Goal: Information Seeking & Learning: Learn about a topic

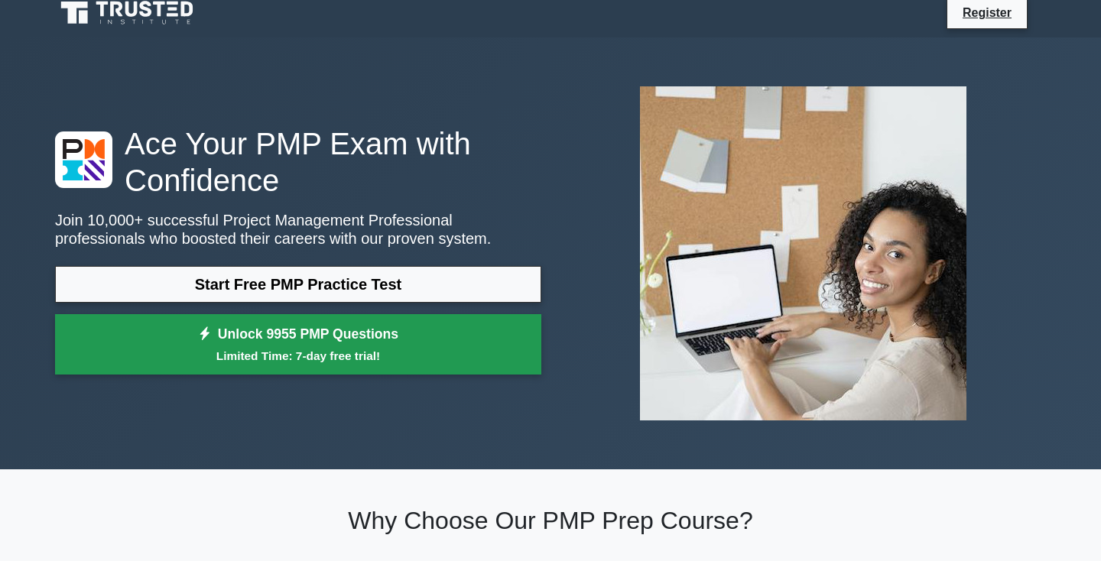
scroll to position [2, 0]
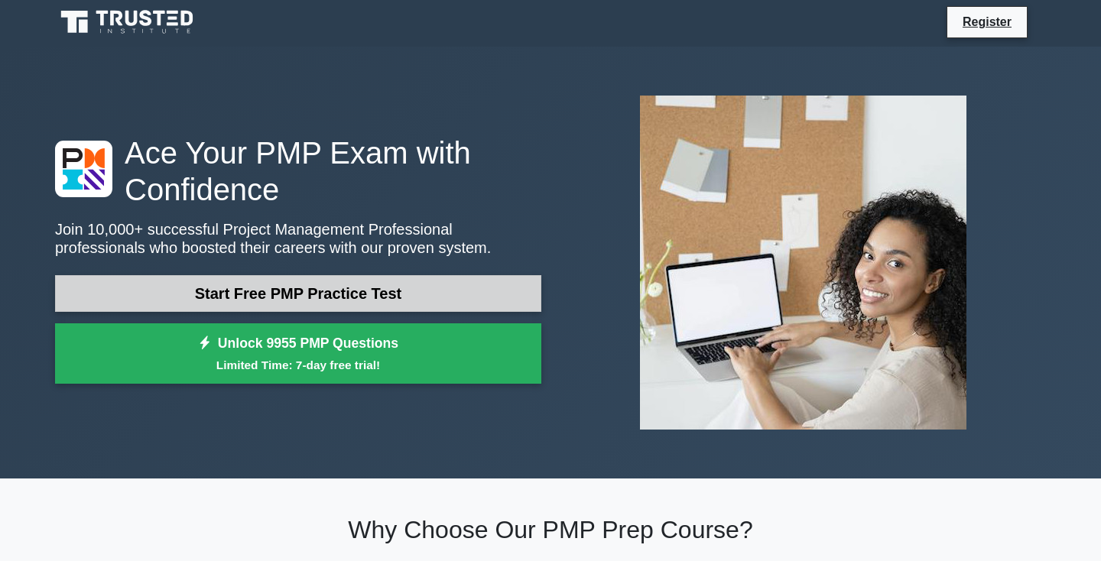
click at [280, 305] on link "Start Free PMP Practice Test" at bounding box center [298, 293] width 486 height 37
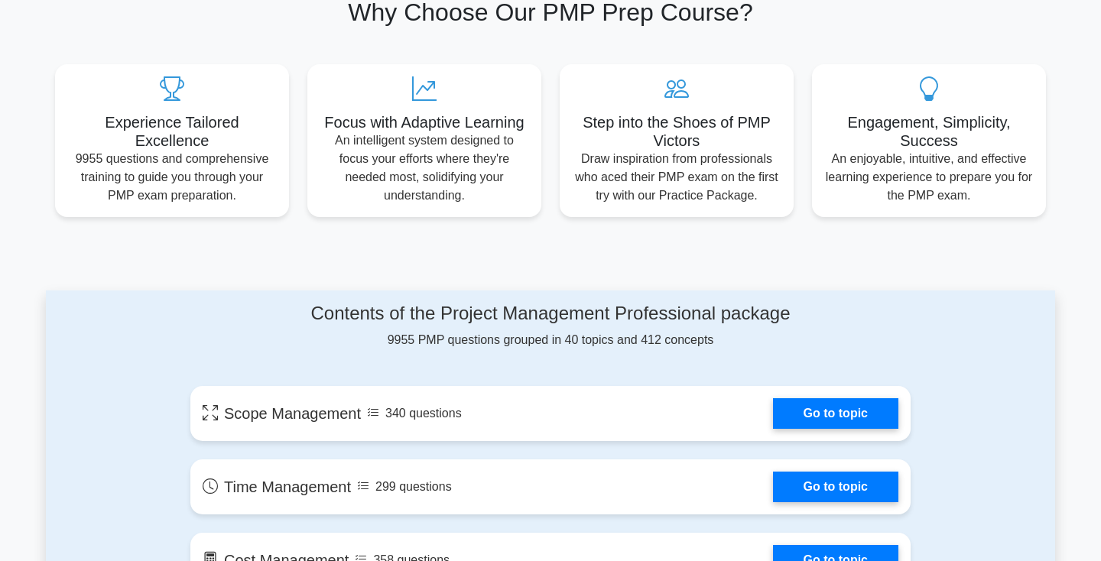
scroll to position [521, 0]
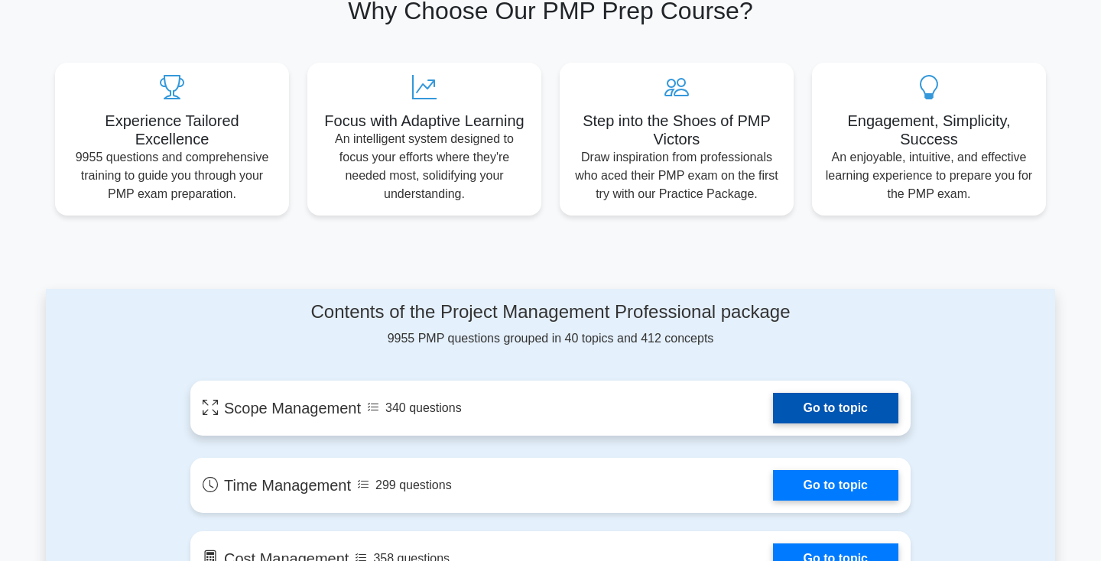
click at [773, 404] on link "Go to topic" at bounding box center [835, 408] width 125 height 31
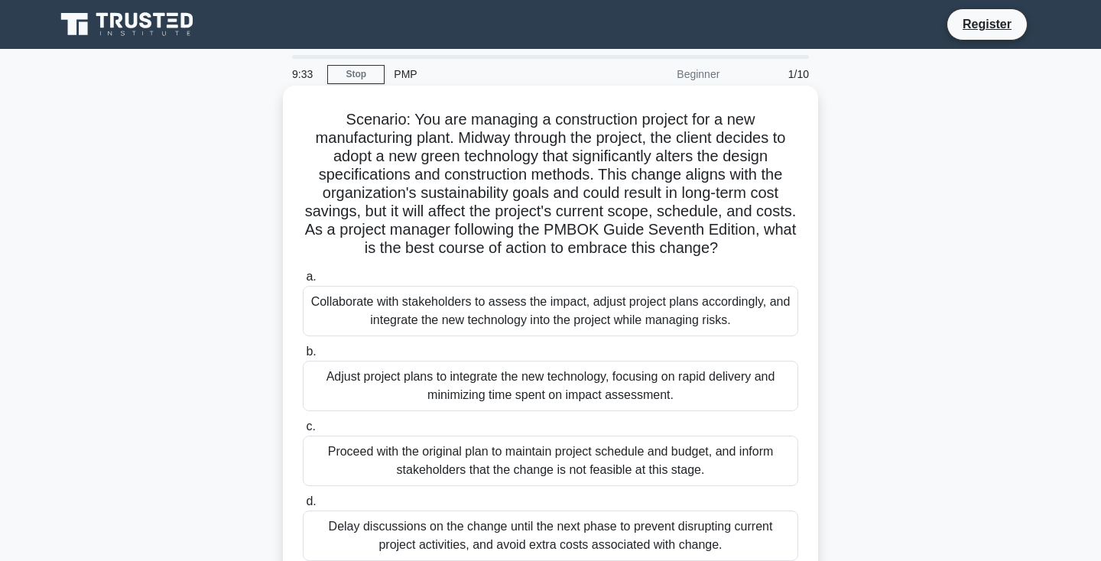
click at [404, 318] on div "Collaborate with stakeholders to assess the impact, adjust project plans accord…" at bounding box center [550, 311] width 495 height 50
click at [303, 282] on input "a. Collaborate with stakeholders to assess the impact, adjust project plans acc…" at bounding box center [303, 277] width 0 height 10
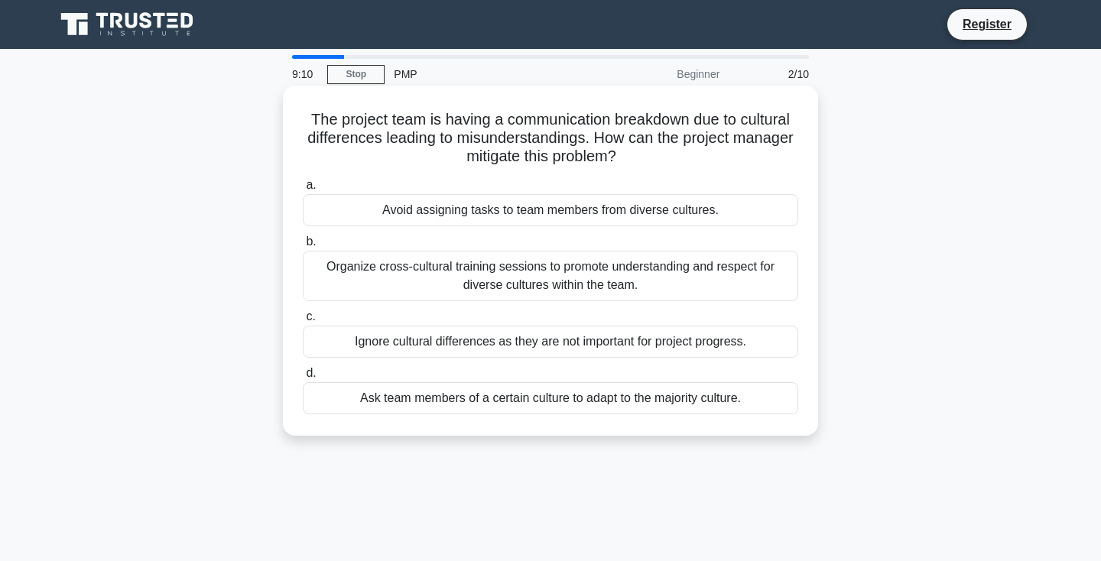
click at [475, 285] on div "Organize cross-cultural training sessions to promote understanding and respect …" at bounding box center [550, 276] width 495 height 50
click at [303, 247] on input "b. Organize cross-cultural training sessions to promote understanding and respe…" at bounding box center [303, 242] width 0 height 10
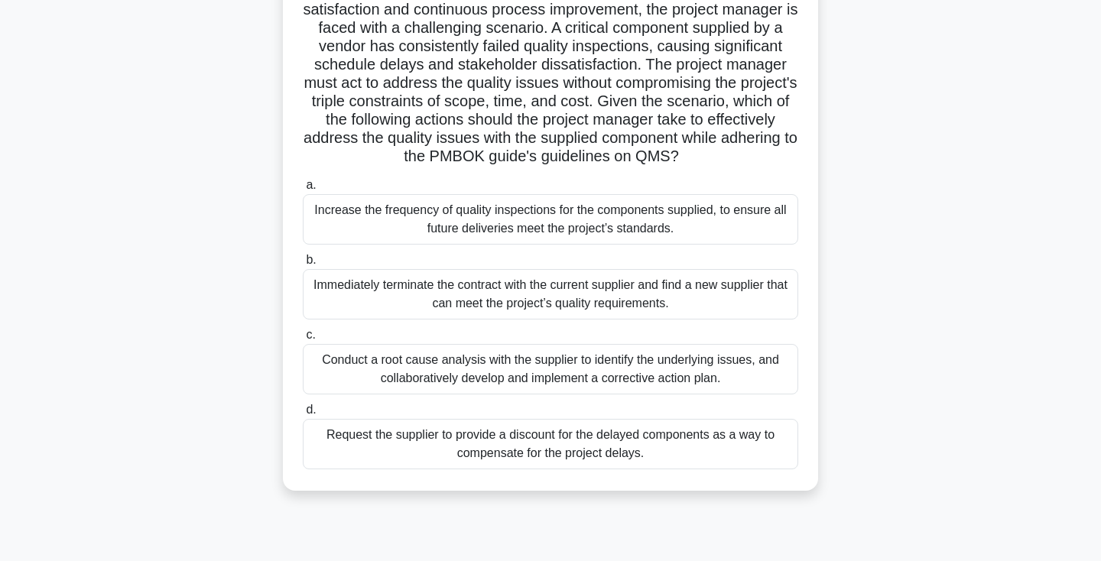
scroll to position [203, 0]
click at [489, 368] on div "Conduct a root cause analysis with the supplier to identify the underlying issu…" at bounding box center [550, 368] width 495 height 50
click at [303, 339] on input "c. Conduct a root cause analysis with the supplier to identify the underlying i…" at bounding box center [303, 334] width 0 height 10
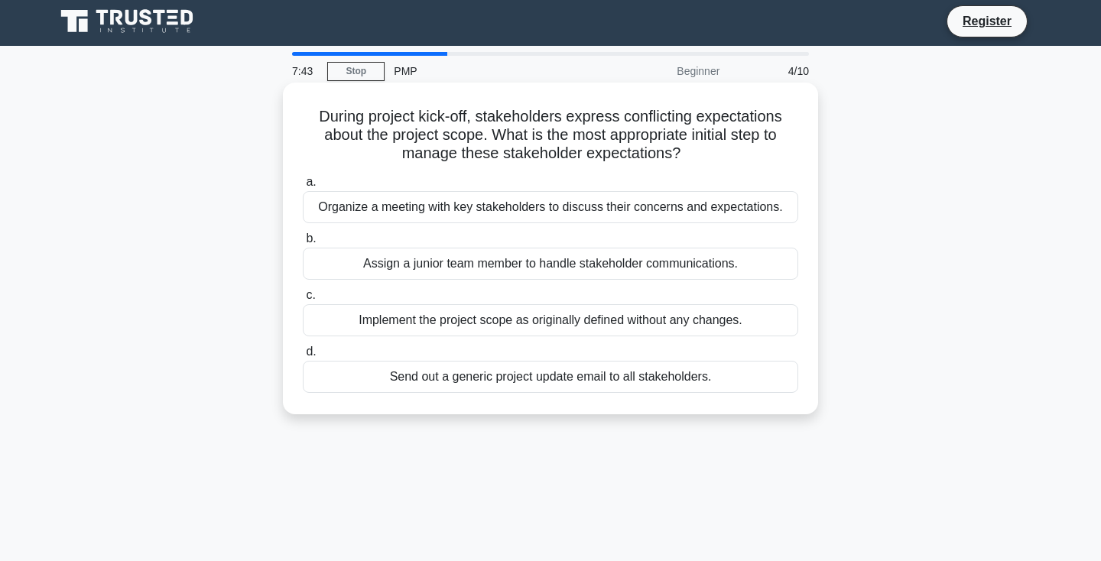
scroll to position [0, 0]
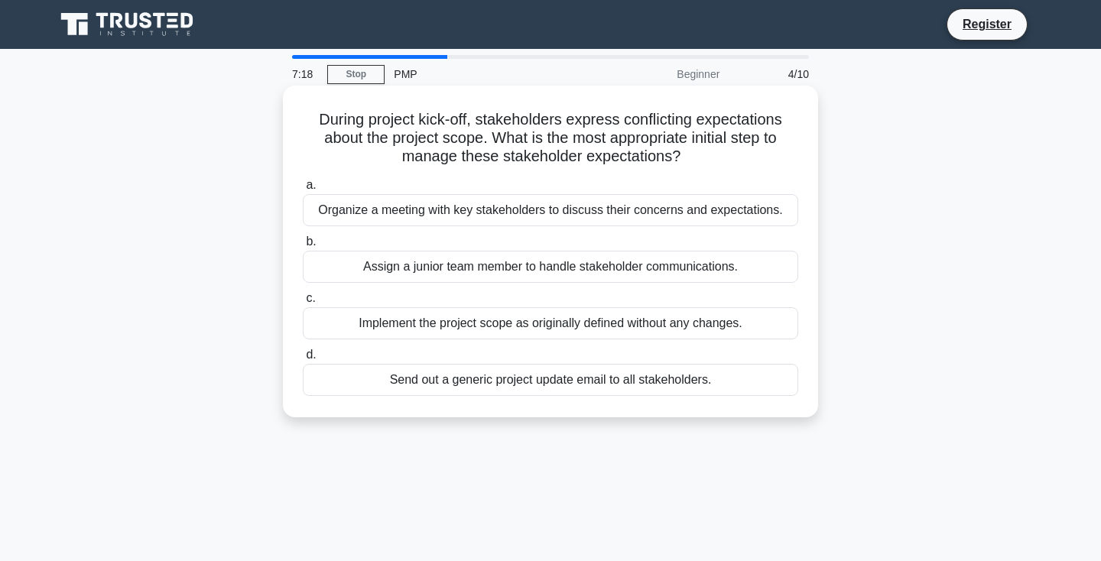
click at [498, 212] on div "Organize a meeting with key stakeholders to discuss their concerns and expectat…" at bounding box center [550, 210] width 495 height 32
click at [303, 190] on input "a. Organize a meeting with key stakeholders to discuss their concerns and expec…" at bounding box center [303, 185] width 0 height 10
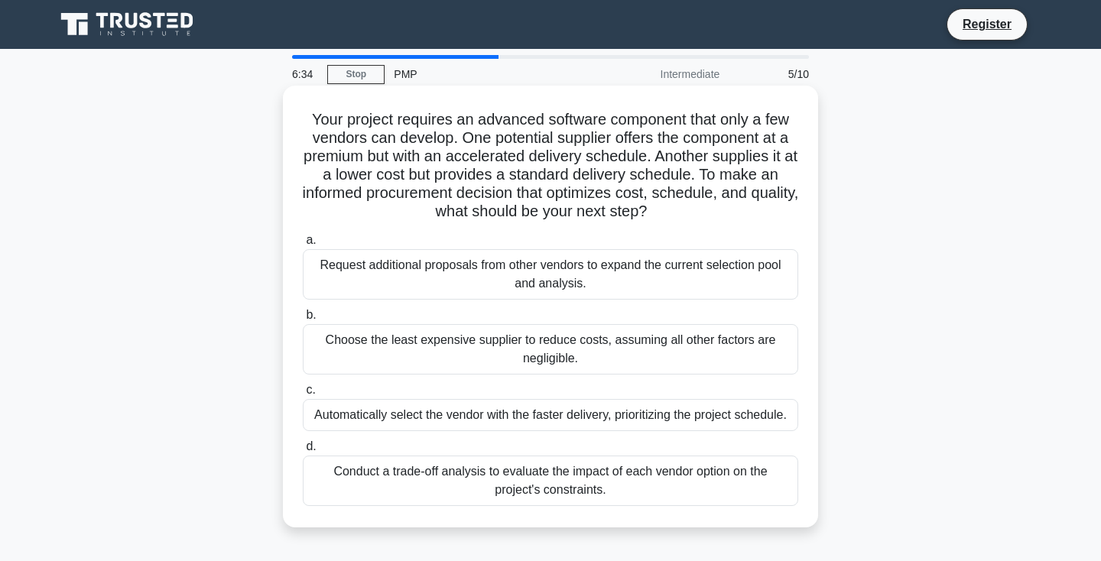
scroll to position [30, 0]
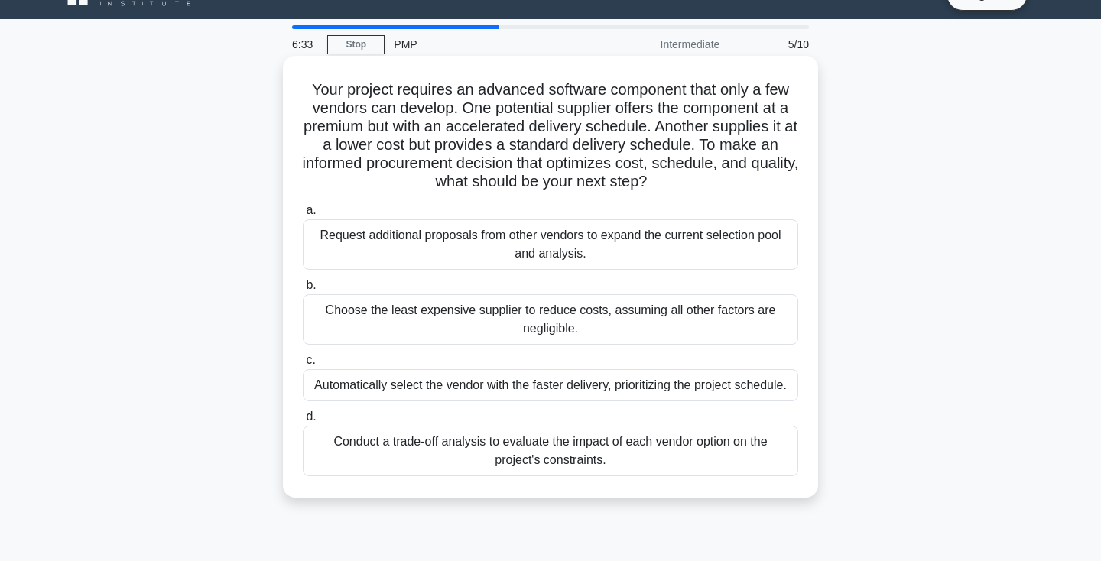
click at [458, 461] on div "Conduct a trade-off analysis to evaluate the impact of each vendor option on th…" at bounding box center [550, 451] width 495 height 50
click at [303, 422] on input "d. Conduct a trade-off analysis to evaluate the impact of each vendor option on…" at bounding box center [303, 417] width 0 height 10
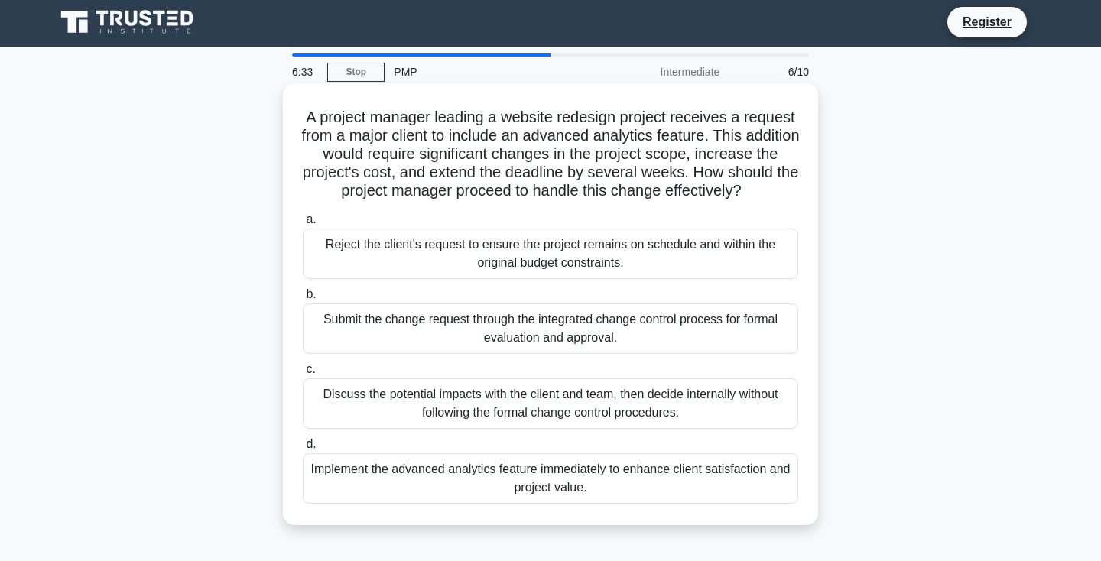
scroll to position [0, 0]
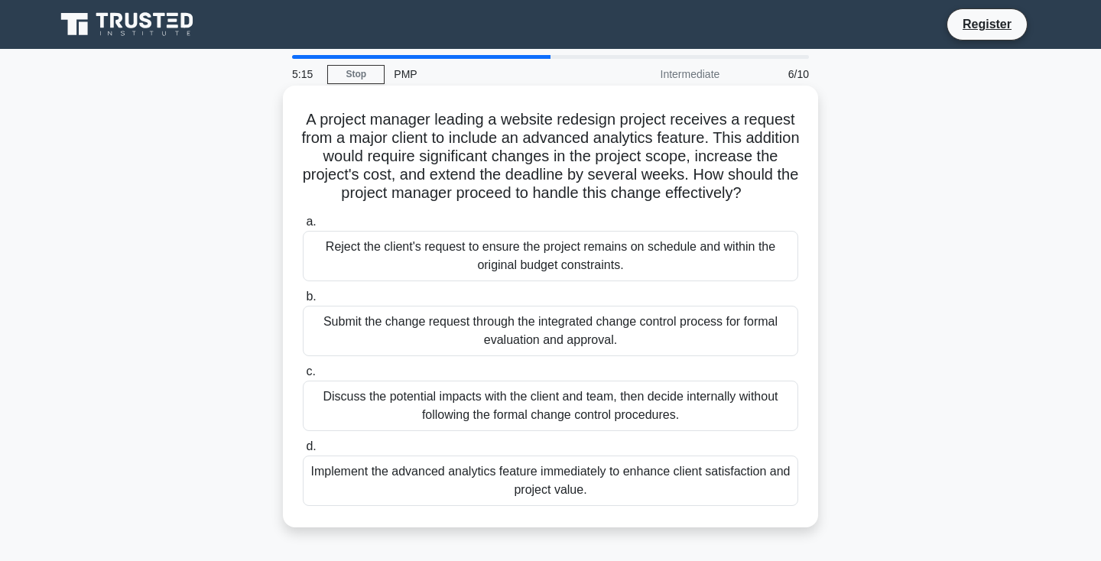
click at [476, 403] on div "Discuss the potential impacts with the client and team, then decide internally …" at bounding box center [550, 406] width 495 height 50
click at [303, 377] on input "c. Discuss the potential impacts with the client and team, then decide internal…" at bounding box center [303, 372] width 0 height 10
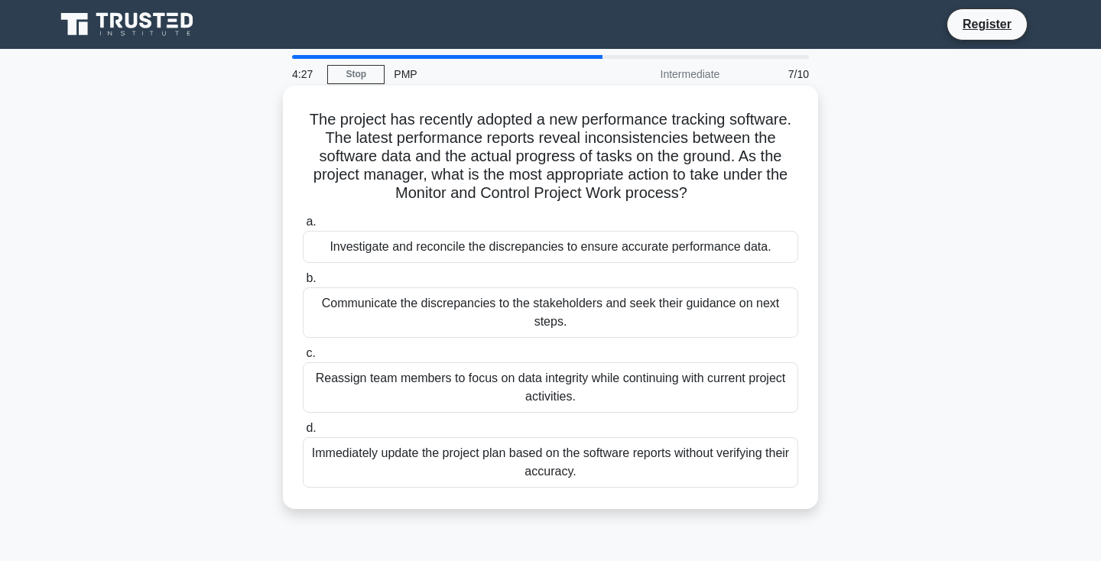
click at [428, 247] on div "Investigate and reconcile the discrepancies to ensure accurate performance data." at bounding box center [550, 247] width 495 height 32
click at [303, 227] on input "a. Investigate and reconcile the discrepancies to ensure accurate performance d…" at bounding box center [303, 222] width 0 height 10
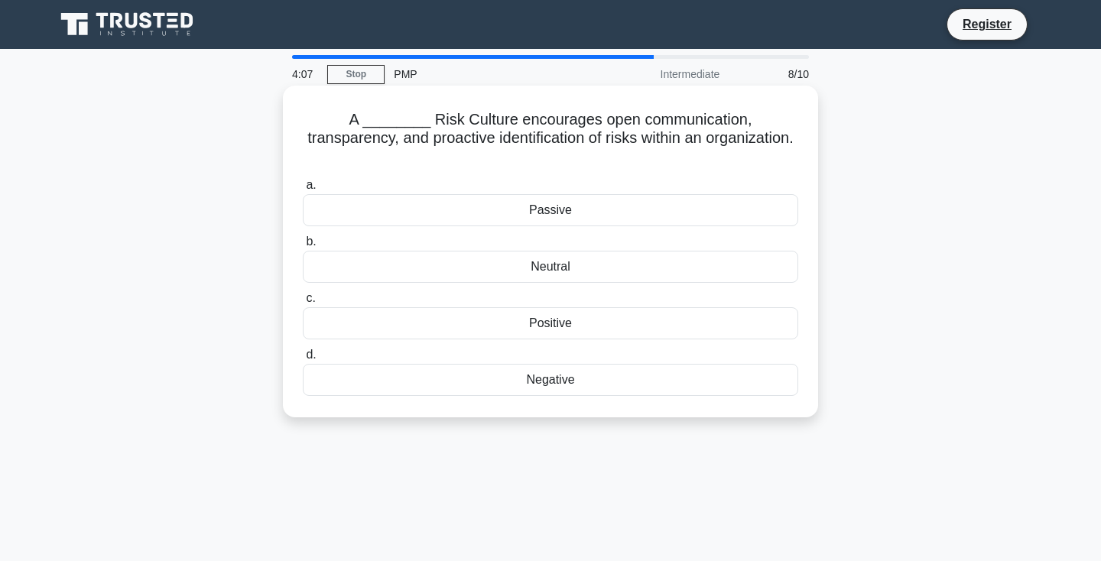
click at [567, 310] on div "Positive" at bounding box center [550, 323] width 495 height 32
click at [303, 303] on input "c. Positive" at bounding box center [303, 298] width 0 height 10
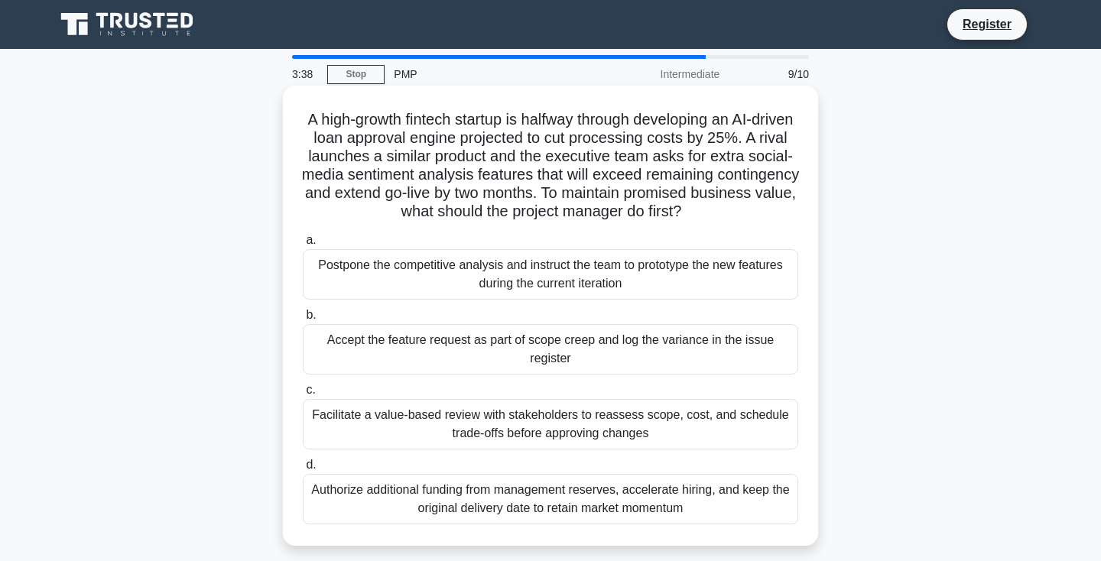
click at [558, 426] on div "Facilitate a value-based review with stakeholders to reassess scope, cost, and …" at bounding box center [550, 424] width 495 height 50
click at [303, 395] on input "c. Facilitate a value-based review with stakeholders to reassess scope, cost, a…" at bounding box center [303, 390] width 0 height 10
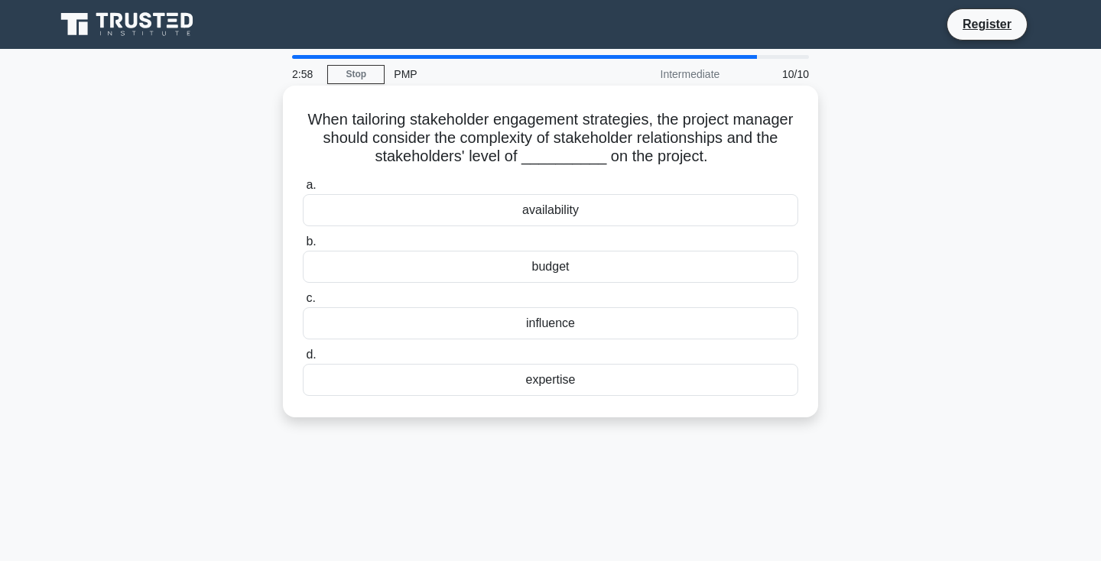
click at [543, 328] on div "influence" at bounding box center [550, 323] width 495 height 32
click at [303, 303] on input "c. influence" at bounding box center [303, 298] width 0 height 10
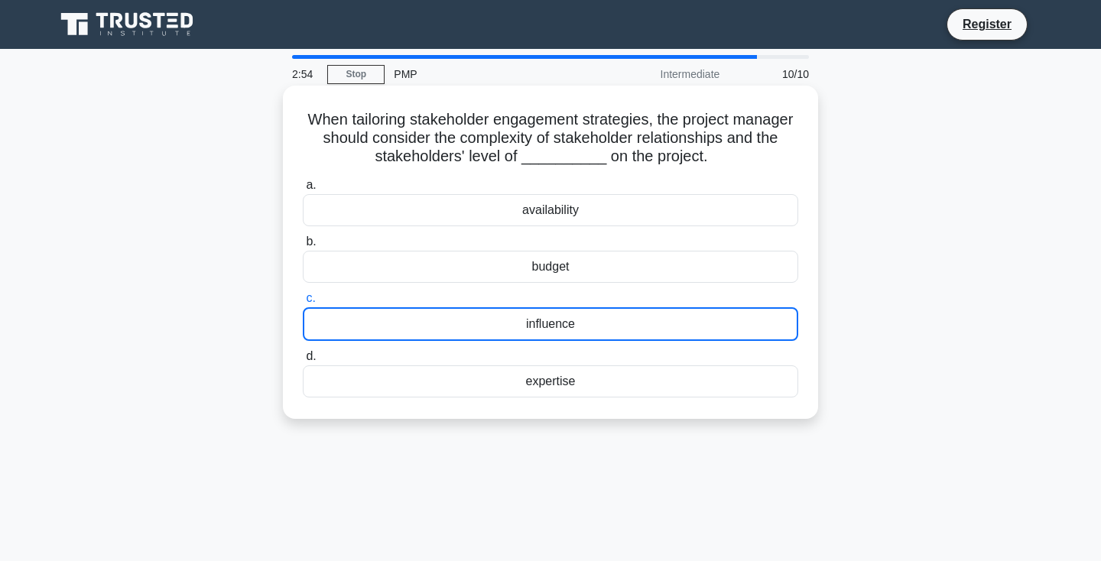
click at [559, 330] on div "influence" at bounding box center [550, 324] width 495 height 34
click at [303, 303] on input "c. influence" at bounding box center [303, 298] width 0 height 10
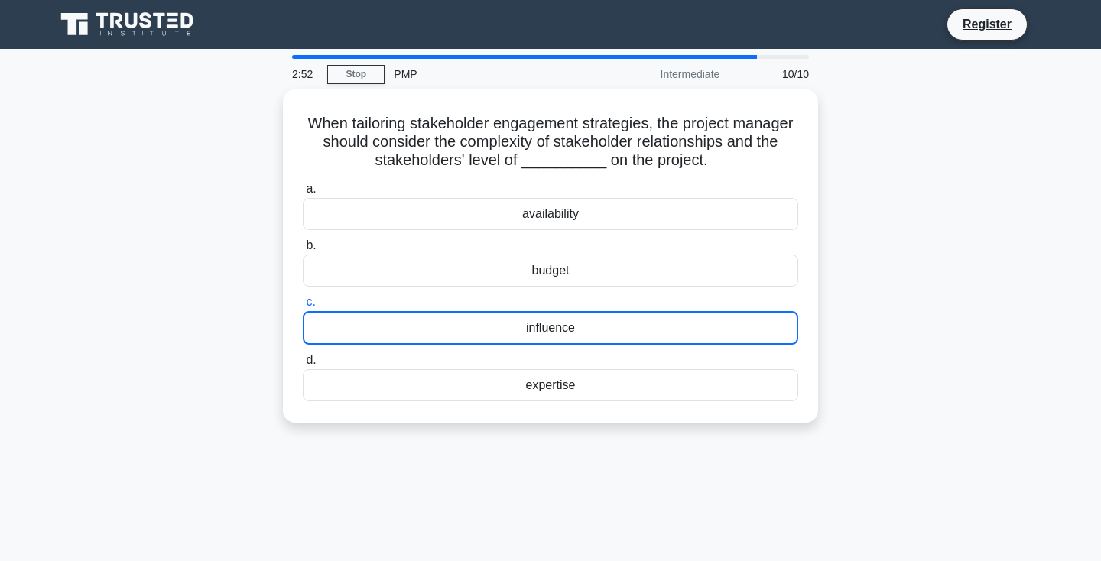
scroll to position [10, 0]
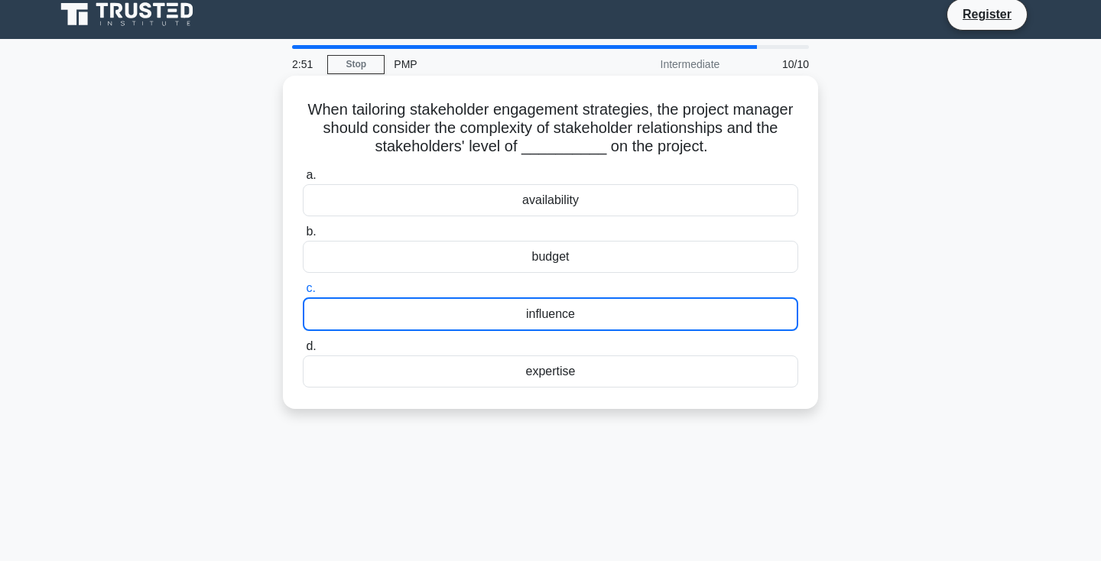
click at [576, 320] on div "influence" at bounding box center [550, 314] width 495 height 34
click at [303, 293] on input "c. influence" at bounding box center [303, 289] width 0 height 10
click at [576, 367] on div "expertise" at bounding box center [550, 371] width 495 height 32
click at [303, 352] on input "d. expertise" at bounding box center [303, 347] width 0 height 10
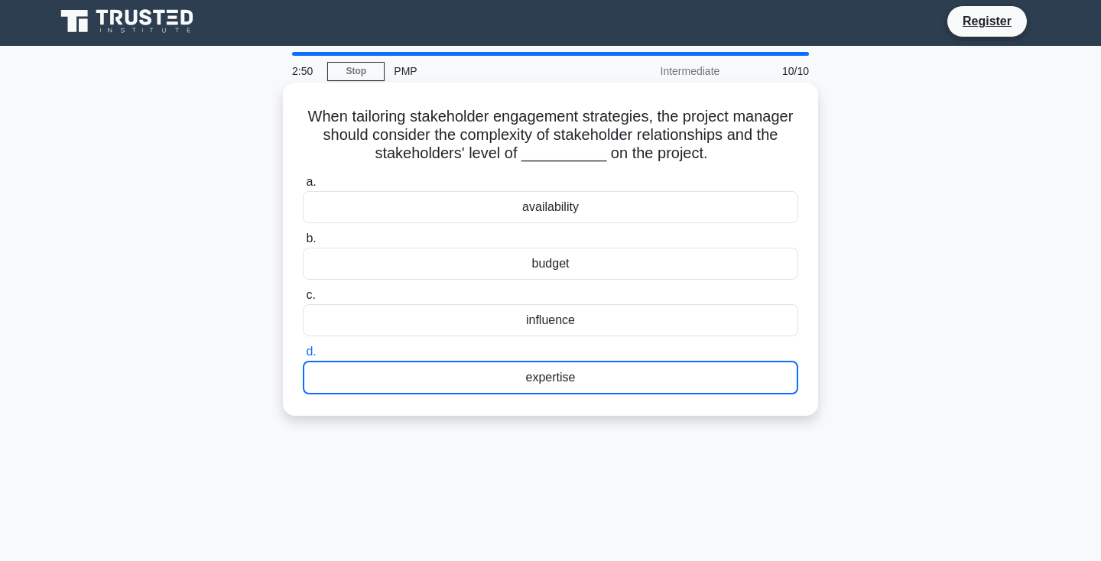
scroll to position [0, 0]
